Goal: Information Seeking & Learning: Learn about a topic

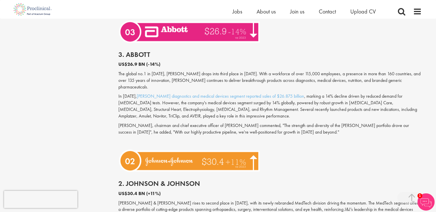
scroll to position [2193, 0]
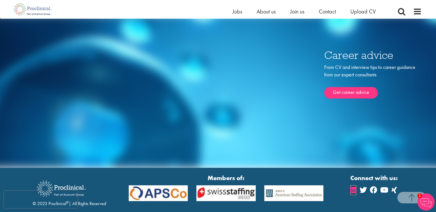
click at [353, 186] on icon at bounding box center [354, 189] width 6 height 7
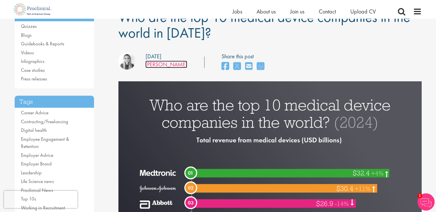
scroll to position [57, 0]
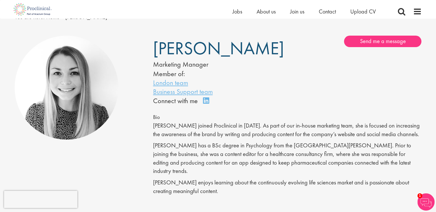
scroll to position [57, 0]
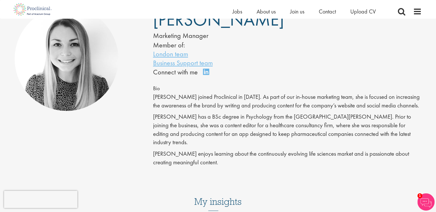
click at [202, 73] on div "Connect on LinkedIn" at bounding box center [183, 72] width 60 height 10
click at [205, 74] on link "Connect on LinkedIn" at bounding box center [208, 74] width 10 height 0
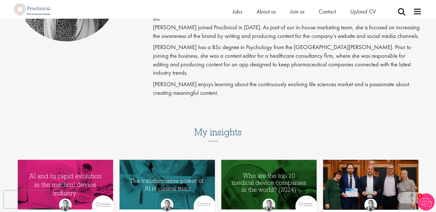
scroll to position [0, 0]
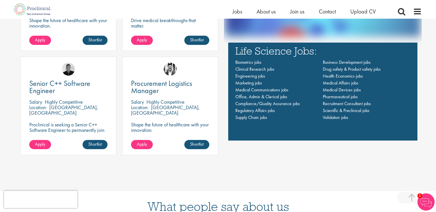
scroll to position [430, 0]
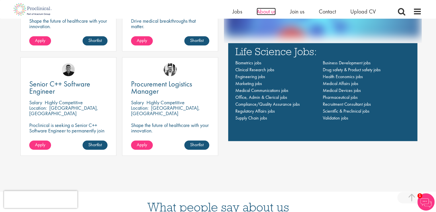
click at [265, 11] on span "About us" at bounding box center [266, 11] width 19 height 7
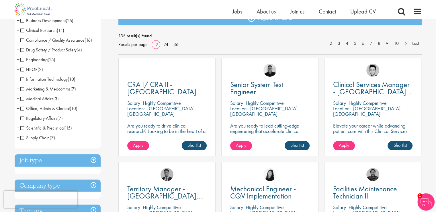
scroll to position [86, 0]
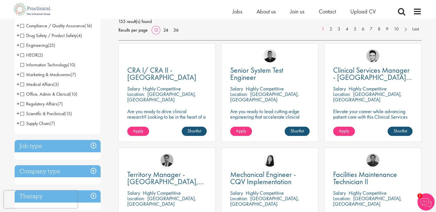
click at [18, 75] on span "+" at bounding box center [18, 74] width 3 height 9
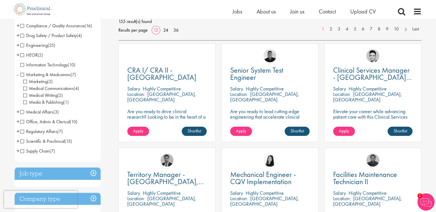
click at [42, 81] on span "Marketing" at bounding box center [35, 81] width 24 height 6
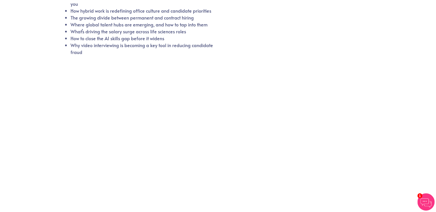
scroll to position [170, 0]
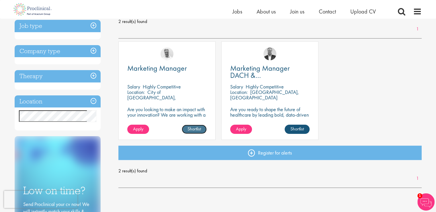
click at [194, 128] on link "Shortlist" at bounding box center [194, 128] width 25 height 9
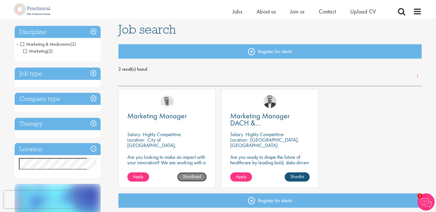
scroll to position [29, 0]
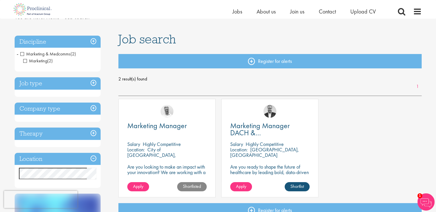
click at [26, 61] on span "Marketing" at bounding box center [35, 61] width 24 height 6
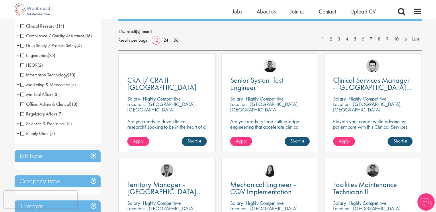
scroll to position [86, 0]
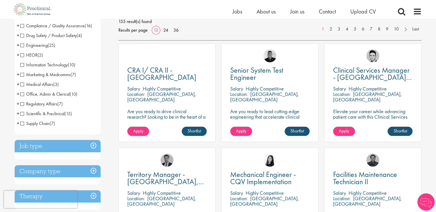
click at [17, 74] on span "+" at bounding box center [18, 74] width 3 height 9
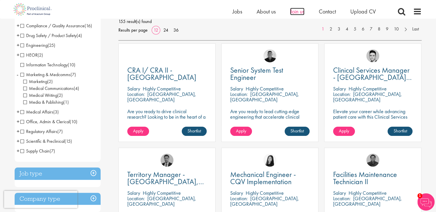
click at [297, 13] on span "Join us" at bounding box center [297, 11] width 14 height 7
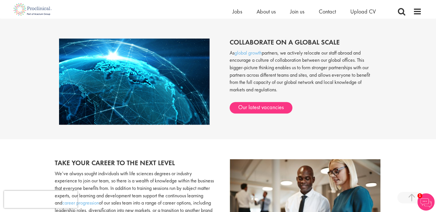
scroll to position [458, 0]
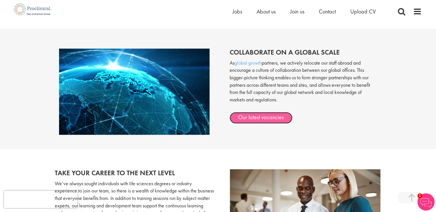
click at [248, 116] on link "Our latest vacancies" at bounding box center [261, 117] width 63 height 11
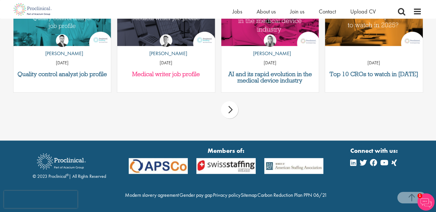
scroll to position [792, 0]
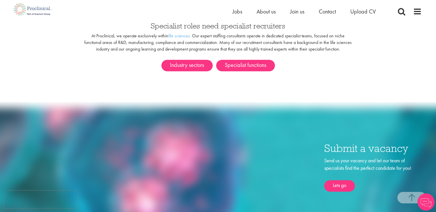
scroll to position [344, 0]
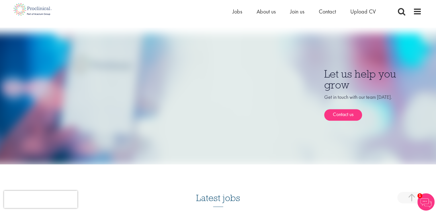
scroll to position [459, 0]
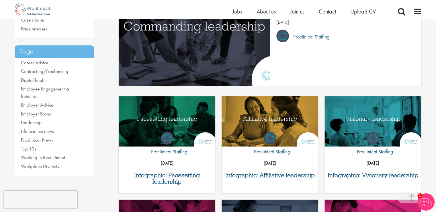
scroll to position [115, 0]
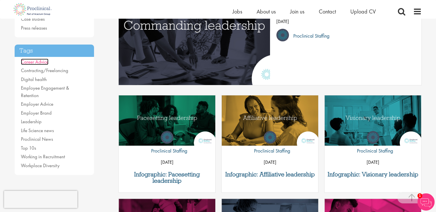
click at [39, 61] on link "Career Advice" at bounding box center [35, 62] width 28 height 6
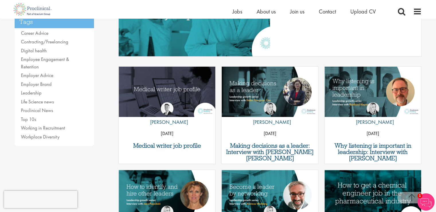
scroll to position [143, 0]
click at [43, 42] on link "Contracting/Freelancing" at bounding box center [44, 41] width 47 height 6
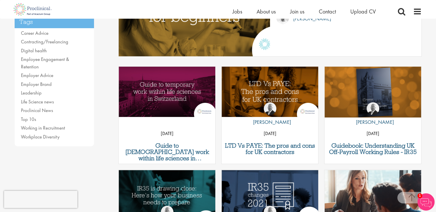
scroll to position [143, 0]
click at [29, 116] on link "Top 10s" at bounding box center [28, 119] width 15 height 6
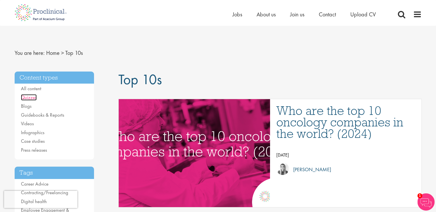
click at [25, 98] on link "Quizzes" at bounding box center [29, 97] width 16 height 6
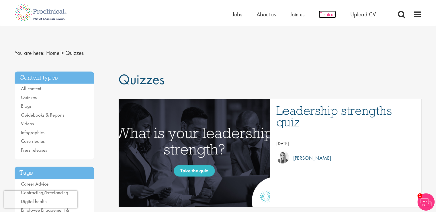
click at [330, 14] on span "Contact" at bounding box center [327, 14] width 17 height 7
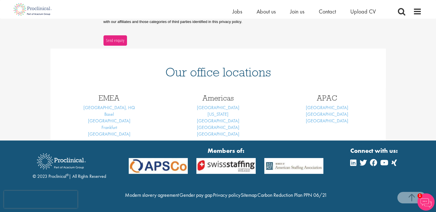
scroll to position [219, 0]
